Goal: Task Accomplishment & Management: Use online tool/utility

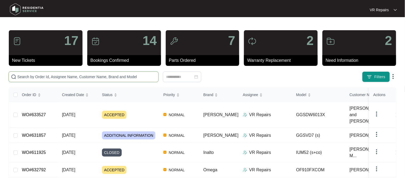
click at [72, 77] on input "text" at bounding box center [86, 77] width 139 height 6
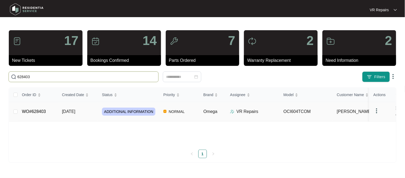
type input "628403"
click at [39, 111] on link "WO#628403" at bounding box center [34, 111] width 24 height 5
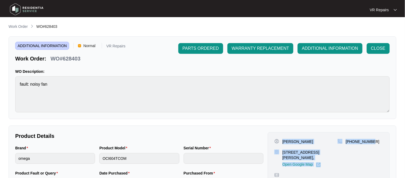
drag, startPoint x: 283, startPoint y: 140, endPoint x: 384, endPoint y: 142, distance: 101.2
click at [384, 142] on div "[PERSON_NAME] [STREET_ADDRESS][PERSON_NAME], Open Google Map [PHONE_NUMBER] Sch…" at bounding box center [329, 163] width 122 height 63
copy div "[PERSON_NAME] [STREET_ADDRESS][PERSON_NAME], Open Google Map [PHONE_NUMBER]"
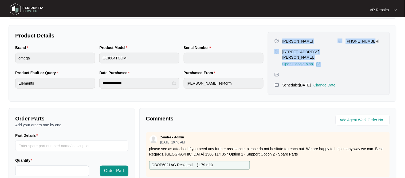
scroll to position [176, 0]
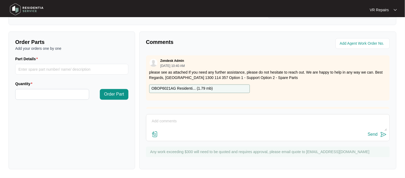
click at [161, 120] on textarea at bounding box center [268, 124] width 238 height 14
paste textarea "Attended customers property, and found that the oven was quite badly damaged, r…"
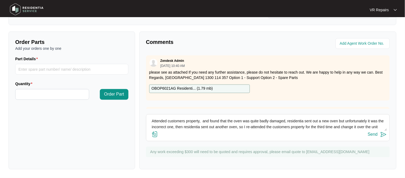
scroll to position [4, 0]
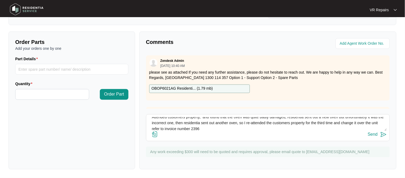
type textarea "Attended customers property, and found that the oven was quite badly damaged, r…"
click at [376, 135] on div "Send" at bounding box center [373, 134] width 10 height 5
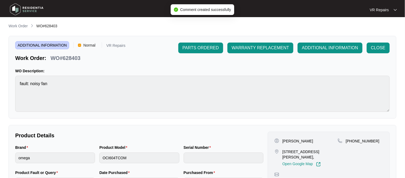
scroll to position [0, 0]
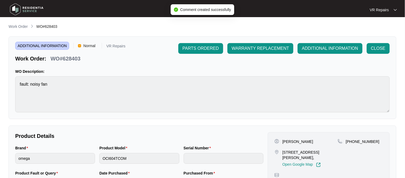
click at [74, 57] on p "WO#628403" at bounding box center [65, 58] width 30 height 7
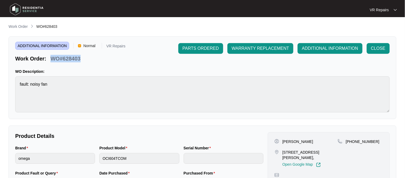
drag, startPoint x: 81, startPoint y: 60, endPoint x: 52, endPoint y: 61, distance: 29.4
click at [52, 61] on div "WO#628403" at bounding box center [65, 57] width 34 height 9
copy p "WO#628403"
click at [379, 50] on span "CLOSE" at bounding box center [378, 48] width 14 height 6
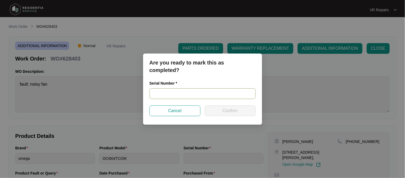
paste input "967881824110055"
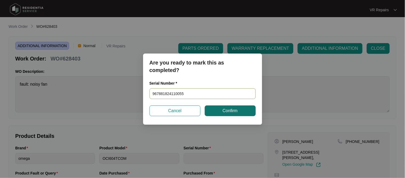
type input "967881824110055"
click at [222, 109] on button "Confirm" at bounding box center [230, 110] width 51 height 11
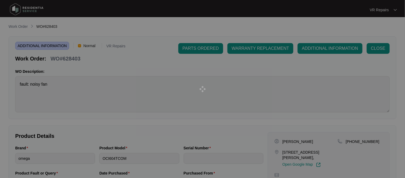
type input "967881824110055"
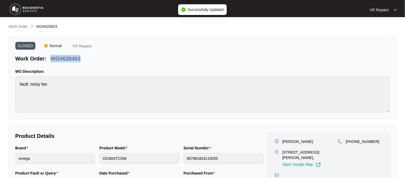
drag, startPoint x: 81, startPoint y: 60, endPoint x: 52, endPoint y: 60, distance: 29.1
click at [52, 60] on div "WO#628403" at bounding box center [65, 57] width 34 height 9
copy p "WO#628403"
click at [17, 27] on p "Work Order" at bounding box center [18, 26] width 19 height 5
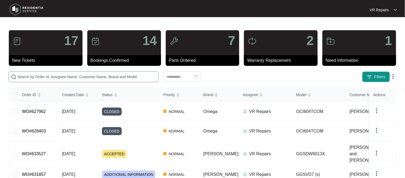
click at [48, 77] on input "text" at bounding box center [86, 77] width 139 height 6
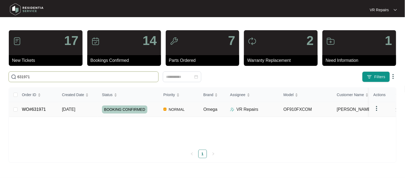
type input "631971"
click at [43, 109] on link "WO#631971" at bounding box center [34, 109] width 24 height 5
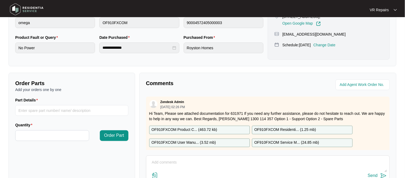
scroll to position [176, 0]
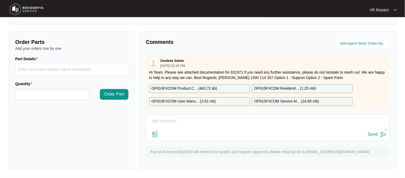
click at [161, 119] on textarea at bounding box center [268, 124] width 238 height 14
paste textarea "Investigated the oven and found a neutral terminal in the terminal block was no…"
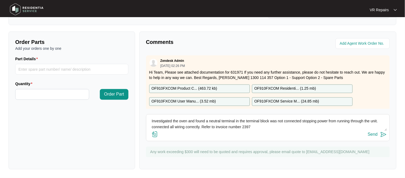
type textarea "Investigated the oven and found a neutral terminal in the terminal block was no…"
click at [374, 134] on div "Send" at bounding box center [373, 134] width 10 height 5
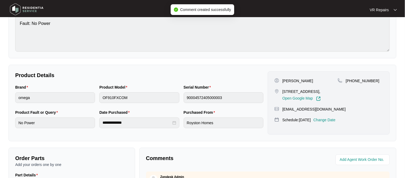
scroll to position [0, 0]
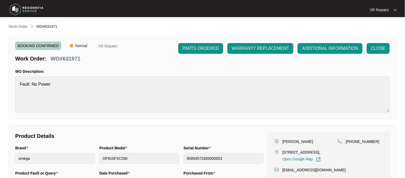
click at [289, 140] on p "[PERSON_NAME]" at bounding box center [297, 141] width 31 height 5
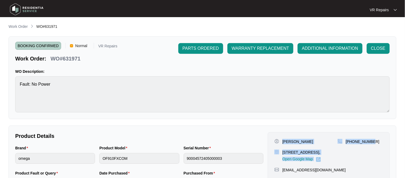
drag, startPoint x: 283, startPoint y: 142, endPoint x: 374, endPoint y: 145, distance: 91.6
click at [374, 145] on div "[PERSON_NAME] [STREET_ADDRESS], Open Google Map [PHONE_NUMBER]" at bounding box center [328, 150] width 109 height 23
copy div "[PERSON_NAME] [STREET_ADDRESS], Open Google Map [PHONE_NUMBER]"
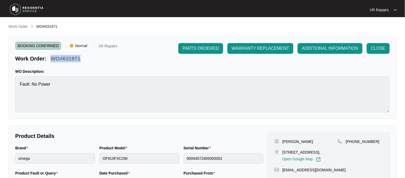
drag, startPoint x: 82, startPoint y: 58, endPoint x: 52, endPoint y: 60, distance: 29.7
click at [52, 60] on div "WO#631971" at bounding box center [65, 57] width 34 height 9
copy p "WO#631971"
click at [373, 48] on span "CLOSE" at bounding box center [378, 48] width 14 height 6
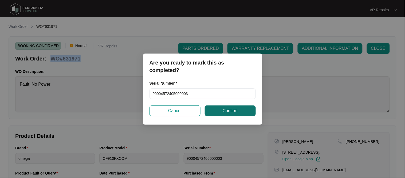
click at [209, 111] on button "Confirm" at bounding box center [230, 110] width 51 height 11
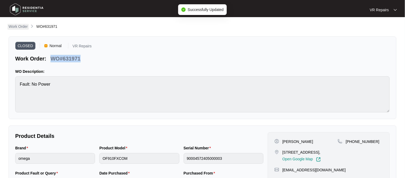
click at [13, 26] on p "Work Order" at bounding box center [18, 26] width 19 height 5
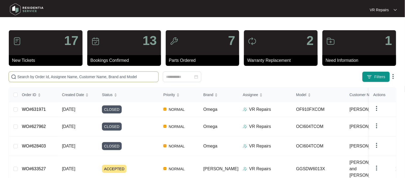
click at [52, 76] on input "text" at bounding box center [86, 77] width 139 height 6
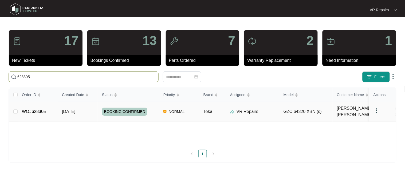
type input "628305"
click at [42, 109] on link "WO#628305" at bounding box center [34, 111] width 24 height 5
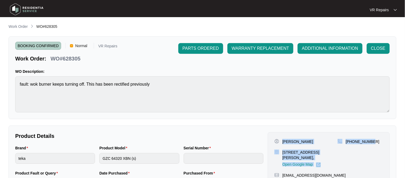
drag, startPoint x: 283, startPoint y: 140, endPoint x: 375, endPoint y: 137, distance: 92.1
click at [375, 137] on div "[PERSON_NAME] [STREET_ADDRESS][PERSON_NAME], Open Google Map [PHONE_NUMBER] [EM…" at bounding box center [329, 163] width 122 height 63
copy div "[PERSON_NAME] [STREET_ADDRESS][PERSON_NAME], Open Google Map [PHONE_NUMBER]"
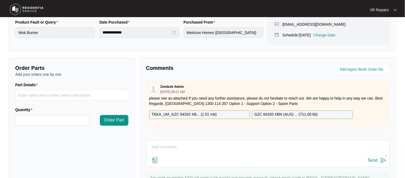
scroll to position [155, 0]
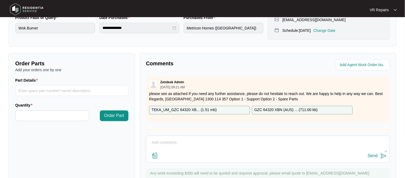
click at [168, 141] on textarea at bounding box center [268, 145] width 238 height 14
paste textarea "Investigated gas cooktop, and re sanded down the wok burner and wok burner hous…"
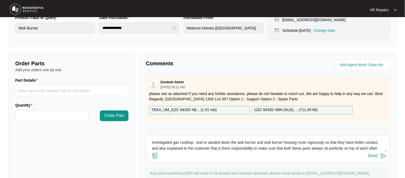
scroll to position [4, 0]
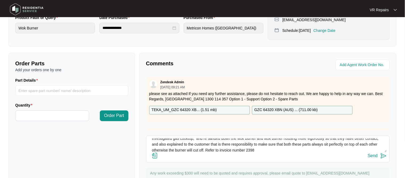
type textarea "Investigated gas cooktop, and re sanded down the wok burner and wok burner hous…"
click at [380, 157] on button "Send" at bounding box center [377, 155] width 19 height 7
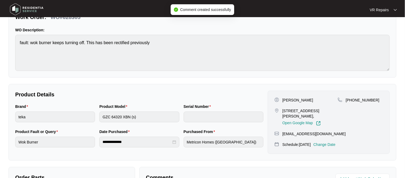
scroll to position [0, 0]
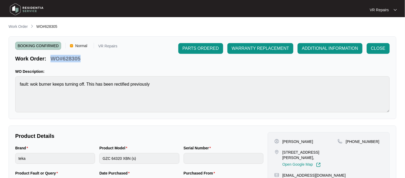
drag, startPoint x: 81, startPoint y: 59, endPoint x: 53, endPoint y: 59, distance: 27.8
click at [53, 59] on div "WO#628305" at bounding box center [65, 57] width 34 height 9
copy p "WO#628305"
click at [376, 51] on span "CLOSE" at bounding box center [378, 48] width 14 height 6
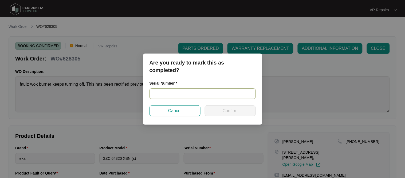
paste input "ZP21CE00020"
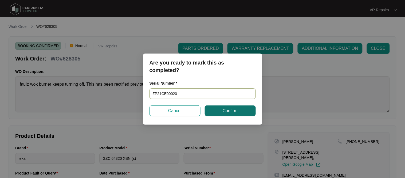
type input "ZP21CE00020"
click at [229, 112] on span "Confirm" at bounding box center [230, 110] width 15 height 6
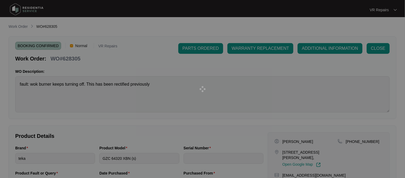
type input "ZP21CE00020"
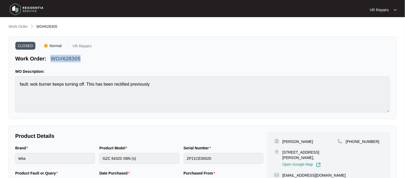
drag, startPoint x: 81, startPoint y: 57, endPoint x: 53, endPoint y: 61, distance: 28.5
click at [53, 61] on div "WO#628305" at bounding box center [65, 57] width 34 height 9
copy p "WO#628305"
click at [23, 28] on p "Work Order" at bounding box center [18, 26] width 19 height 5
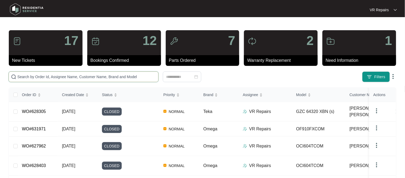
click at [70, 78] on input "text" at bounding box center [86, 77] width 139 height 6
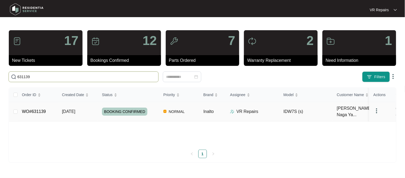
type input "631139"
click at [42, 109] on link "WO#631139" at bounding box center [34, 111] width 24 height 5
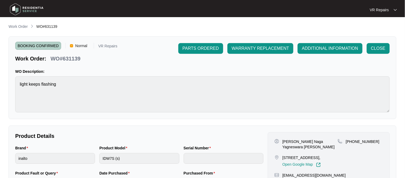
drag, startPoint x: 284, startPoint y: 141, endPoint x: 364, endPoint y: 145, distance: 81.0
click at [364, 145] on div "[PERSON_NAME] Naga Yagneswara [PERSON_NAME] [STREET_ADDRESS][PERSON_NAME], Open…" at bounding box center [328, 153] width 109 height 28
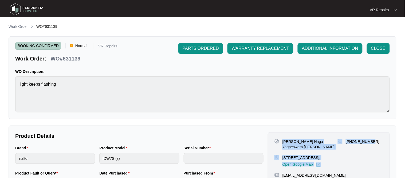
drag, startPoint x: 282, startPoint y: 140, endPoint x: 375, endPoint y: 144, distance: 92.4
click at [375, 144] on div "[PERSON_NAME] Naga Yagneswara [PERSON_NAME] [STREET_ADDRESS][PERSON_NAME], Open…" at bounding box center [328, 153] width 109 height 28
copy div "[PERSON_NAME] Naga Yagneswara [PERSON_NAME] [STREET_ADDRESS][PERSON_NAME], Open…"
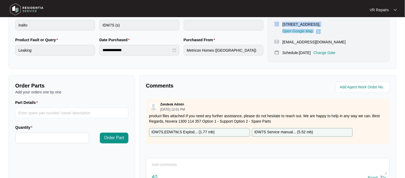
scroll to position [161, 0]
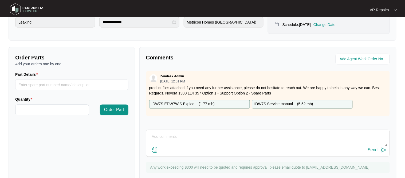
click at [164, 145] on textarea at bounding box center [268, 139] width 238 height 14
paste textarea "Investigated the dishwasher and found that the error code for heating issue was…"
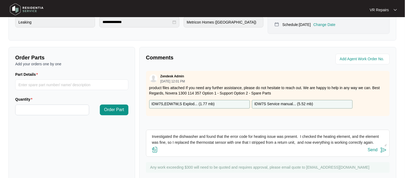
scroll to position [4, 0]
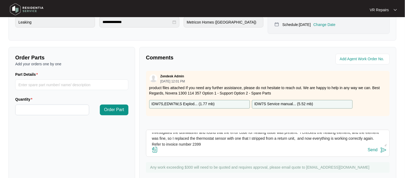
type textarea "Investigated the dishwasher and found that the error code for heating issue was…"
click at [378, 152] on div "Send" at bounding box center [373, 149] width 10 height 5
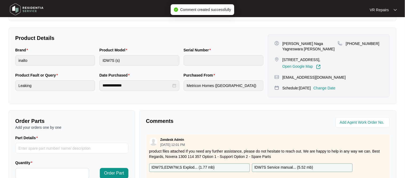
scroll to position [3, 0]
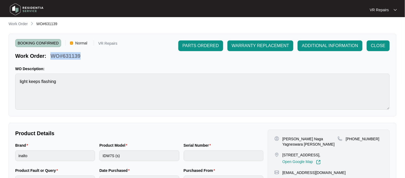
drag, startPoint x: 81, startPoint y: 56, endPoint x: 53, endPoint y: 59, distance: 28.2
click at [53, 59] on div "WO#631139" at bounding box center [65, 54] width 34 height 9
copy p "WO#631139"
click at [379, 47] on span "CLOSE" at bounding box center [378, 45] width 14 height 6
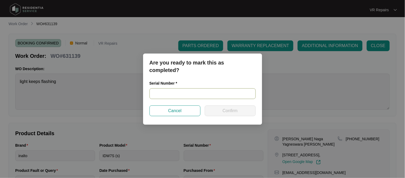
click at [198, 93] on input "text" at bounding box center [202, 93] width 106 height 11
paste input "23064406020100015"
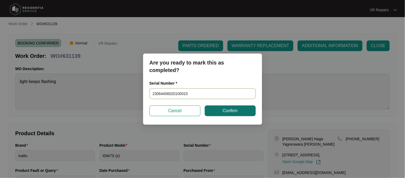
type input "23064406020100015"
click at [222, 110] on button "Confirm" at bounding box center [230, 110] width 51 height 11
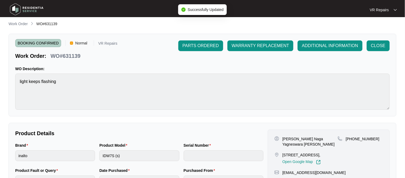
type input "23064406020100015"
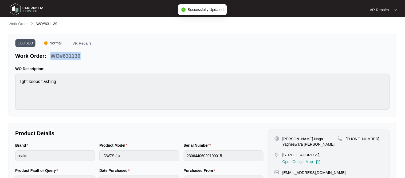
drag, startPoint x: 80, startPoint y: 55, endPoint x: 49, endPoint y: 56, distance: 31.5
click at [49, 56] on div "WO#631139" at bounding box center [65, 54] width 34 height 9
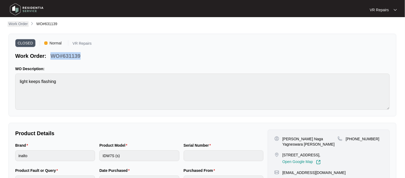
click at [21, 24] on p "Work Order" at bounding box center [18, 23] width 19 height 5
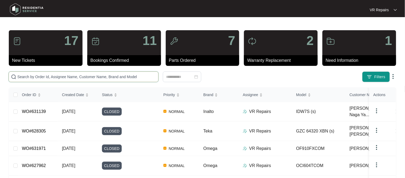
click at [51, 74] on input "text" at bounding box center [86, 77] width 139 height 6
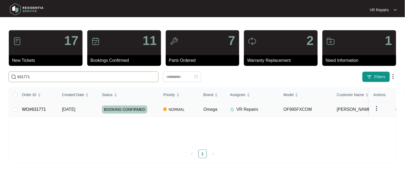
type input "631771"
click at [30, 108] on link "WO#631771" at bounding box center [34, 109] width 24 height 5
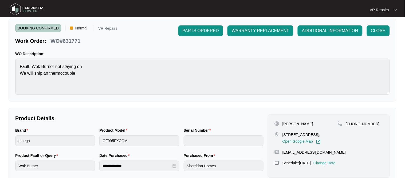
scroll to position [25, 0]
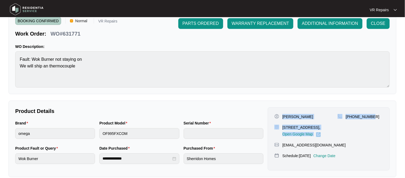
drag, startPoint x: 283, startPoint y: 118, endPoint x: 373, endPoint y: 119, distance: 90.2
click at [373, 119] on div "[PERSON_NAME] [STREET_ADDRESS], Open Google Map [PHONE_NUMBER]" at bounding box center [328, 125] width 109 height 23
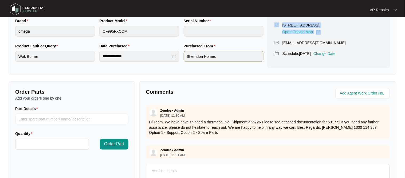
scroll to position [177, 0]
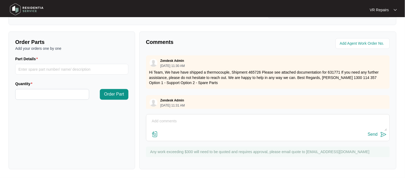
click at [158, 120] on textarea at bounding box center [268, 124] width 238 height 14
paste textarea "Replaced wok burner thermocouple"
type textarea "Replaced wok burner thermocouple, refer to invoice number 2400"
click at [376, 136] on div "Send" at bounding box center [373, 134] width 10 height 5
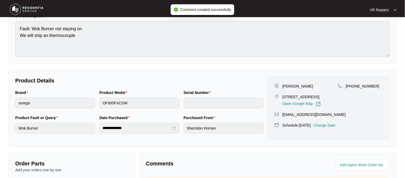
scroll to position [1, 0]
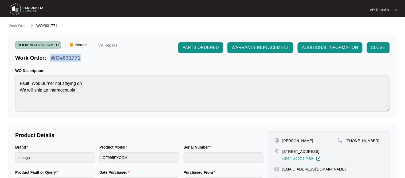
drag, startPoint x: 80, startPoint y: 58, endPoint x: 53, endPoint y: 59, distance: 27.2
click at [53, 59] on p "WO#631771" at bounding box center [65, 57] width 30 height 7
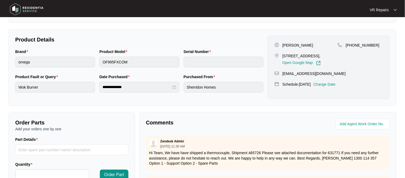
scroll to position [177, 0]
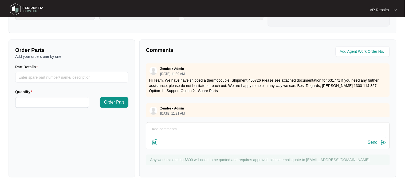
click at [293, 108] on div "Zendesk Admin [DATE] 11:31 AM" at bounding box center [267, 110] width 237 height 9
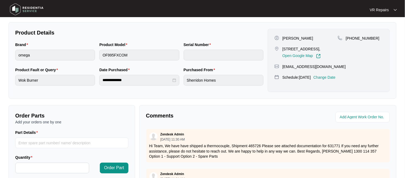
scroll to position [143, 0]
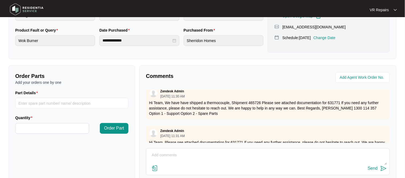
click at [293, 109] on p "Hi Team, We have have shipped a thermocouple, Shipment 465726 Please see attach…" at bounding box center [267, 108] width 237 height 16
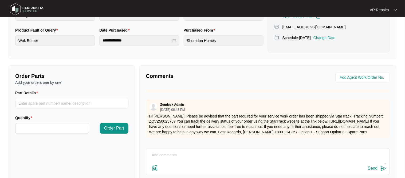
scroll to position [0, 0]
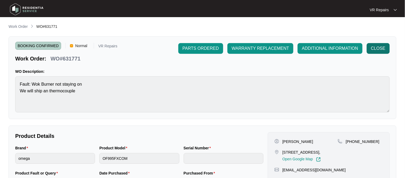
click at [379, 48] on span "CLOSE" at bounding box center [378, 48] width 14 height 6
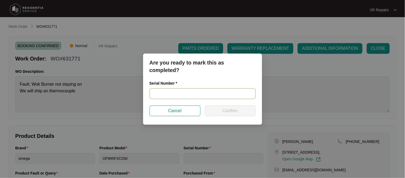
paste input "900045732310000041"
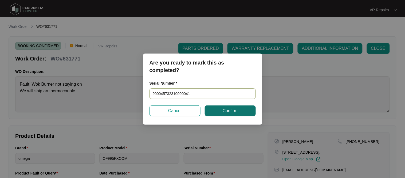
type input "900045732310000041"
click at [223, 112] on span "Confirm" at bounding box center [230, 110] width 15 height 6
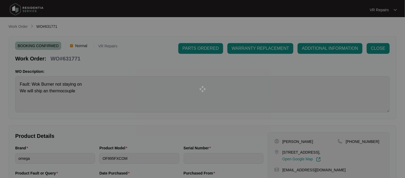
type input "900045732310000041"
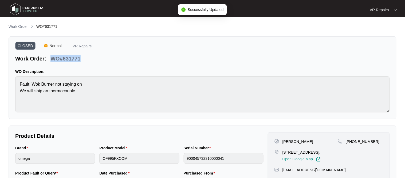
drag, startPoint x: 80, startPoint y: 60, endPoint x: 52, endPoint y: 60, distance: 28.6
click at [52, 60] on p "WO#631771" at bounding box center [65, 58] width 30 height 7
